Goal: Find specific page/section: Find specific page/section

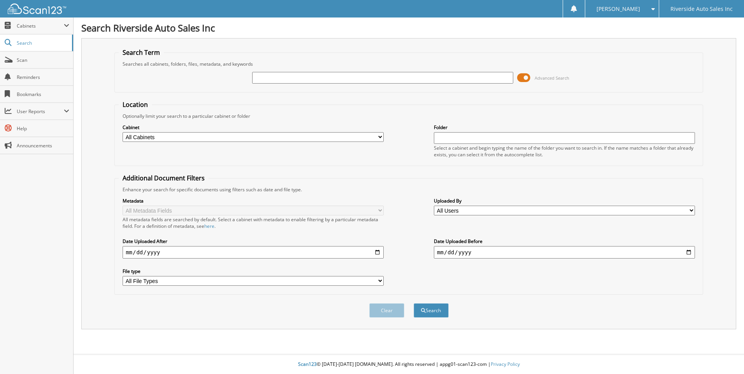
click at [49, 42] on span "Search" at bounding box center [42, 43] width 51 height 7
click at [59, 30] on span "Cabinets" at bounding box center [36, 26] width 73 height 17
click at [59, 38] on link "My Company" at bounding box center [36, 42] width 73 height 17
